Goal: Information Seeking & Learning: Learn about a topic

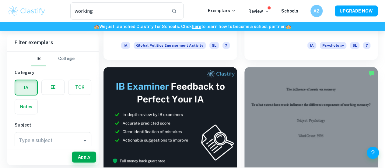
scroll to position [162, 0]
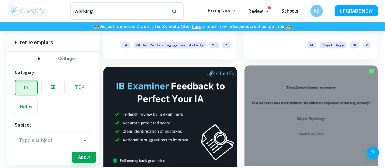
click at [245, 106] on div at bounding box center [312, 115] width 134 height 100
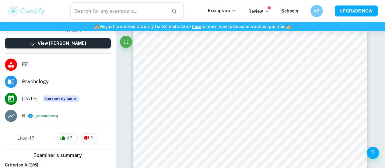
scroll to position [55, 0]
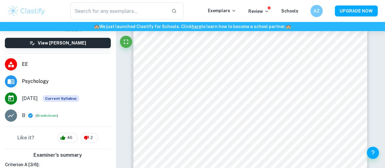
type input "working"
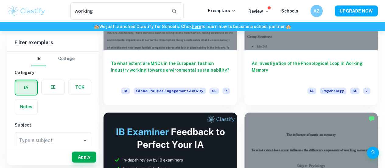
scroll to position [119, 0]
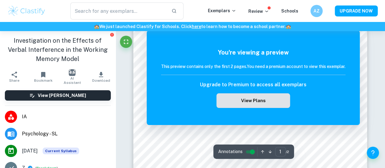
scroll to position [65, 0]
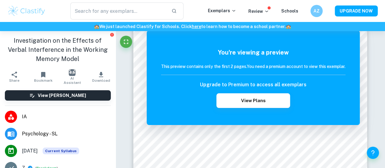
type input "working"
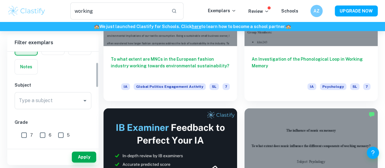
scroll to position [41, 0]
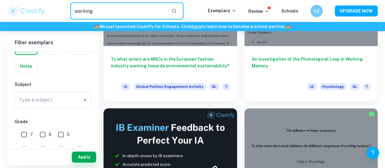
drag, startPoint x: 103, startPoint y: 19, endPoint x: 93, endPoint y: 16, distance: 9.9
click at [93, 16] on input "working" at bounding box center [118, 10] width 96 height 17
drag, startPoint x: 107, startPoint y: 9, endPoint x: 53, endPoint y: 10, distance: 54.2
click at [53, 10] on div "working ​" at bounding box center [127, 10] width 162 height 17
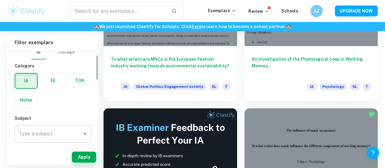
scroll to position [5, 0]
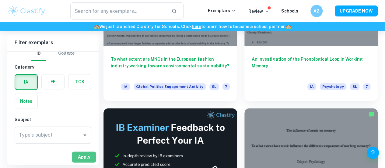
click at [90, 158] on button "Apply" at bounding box center [84, 156] width 24 height 11
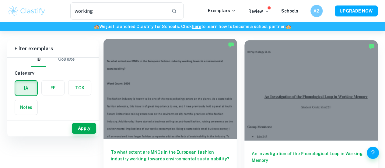
scroll to position [0, 0]
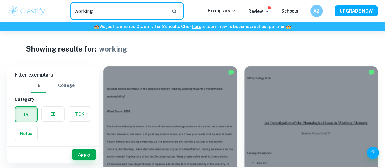
drag, startPoint x: 129, startPoint y: 11, endPoint x: 77, endPoint y: 9, distance: 51.8
click at [77, 9] on input "working" at bounding box center [118, 10] width 96 height 17
type input "w"
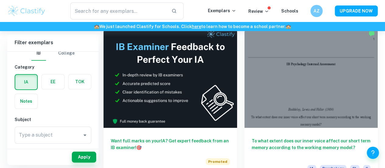
scroll to position [202, 0]
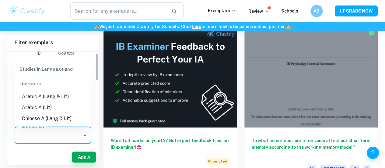
click at [74, 137] on input "Type a subject" at bounding box center [48, 135] width 62 height 12
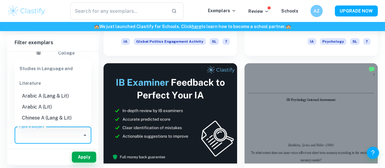
scroll to position [166, 0]
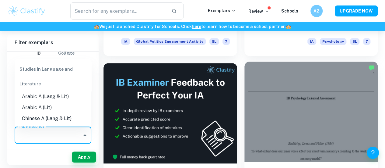
click at [245, 95] on div at bounding box center [312, 112] width 134 height 100
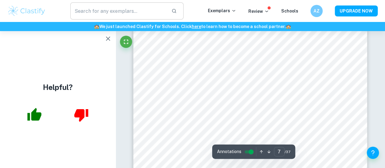
scroll to position [2028, 0]
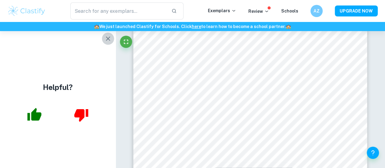
click at [109, 37] on icon "button" at bounding box center [108, 39] width 4 height 4
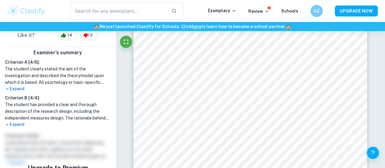
scroll to position [164, 0]
click at [19, 123] on p "Expand" at bounding box center [58, 124] width 106 height 6
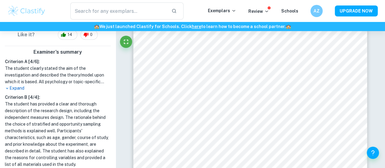
click at [23, 87] on p "Expand" at bounding box center [58, 88] width 106 height 6
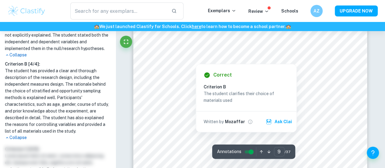
scroll to position [2724, 0]
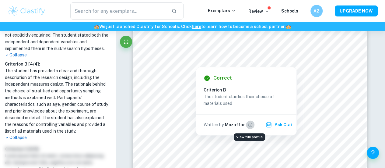
click at [248, 124] on icon "View full profile" at bounding box center [250, 124] width 5 height 5
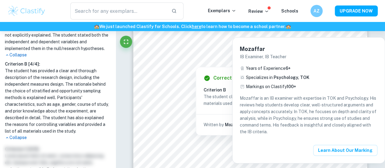
click at [275, 17] on div at bounding box center [192, 84] width 385 height 168
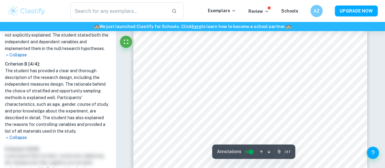
scroll to position [2625, 0]
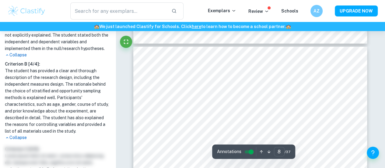
type input "7"
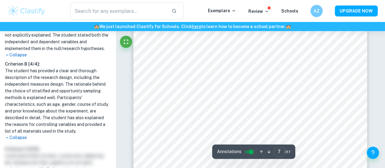
scroll to position [1968, 0]
